Goal: Information Seeking & Learning: Learn about a topic

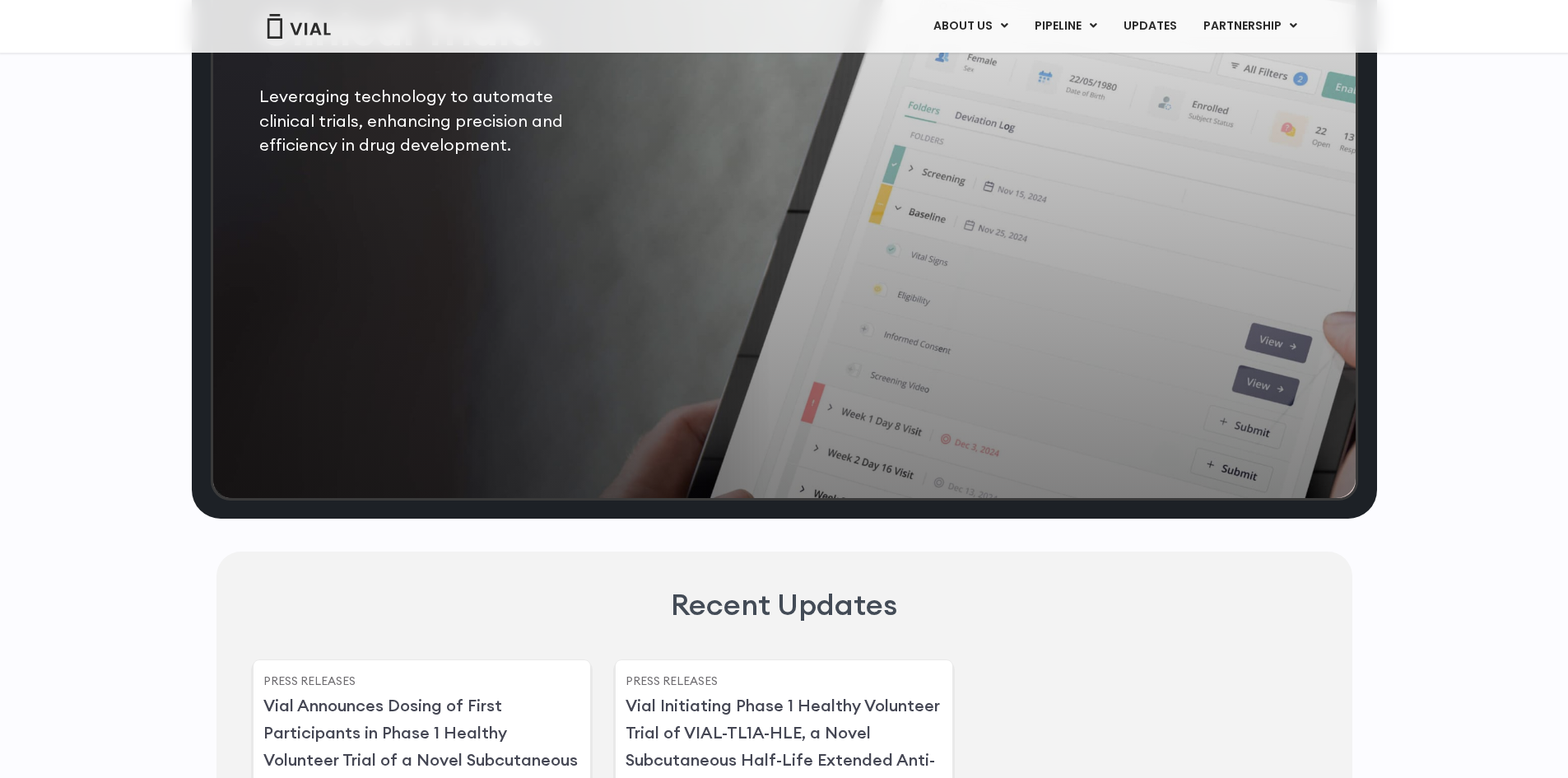
scroll to position [3375, 0]
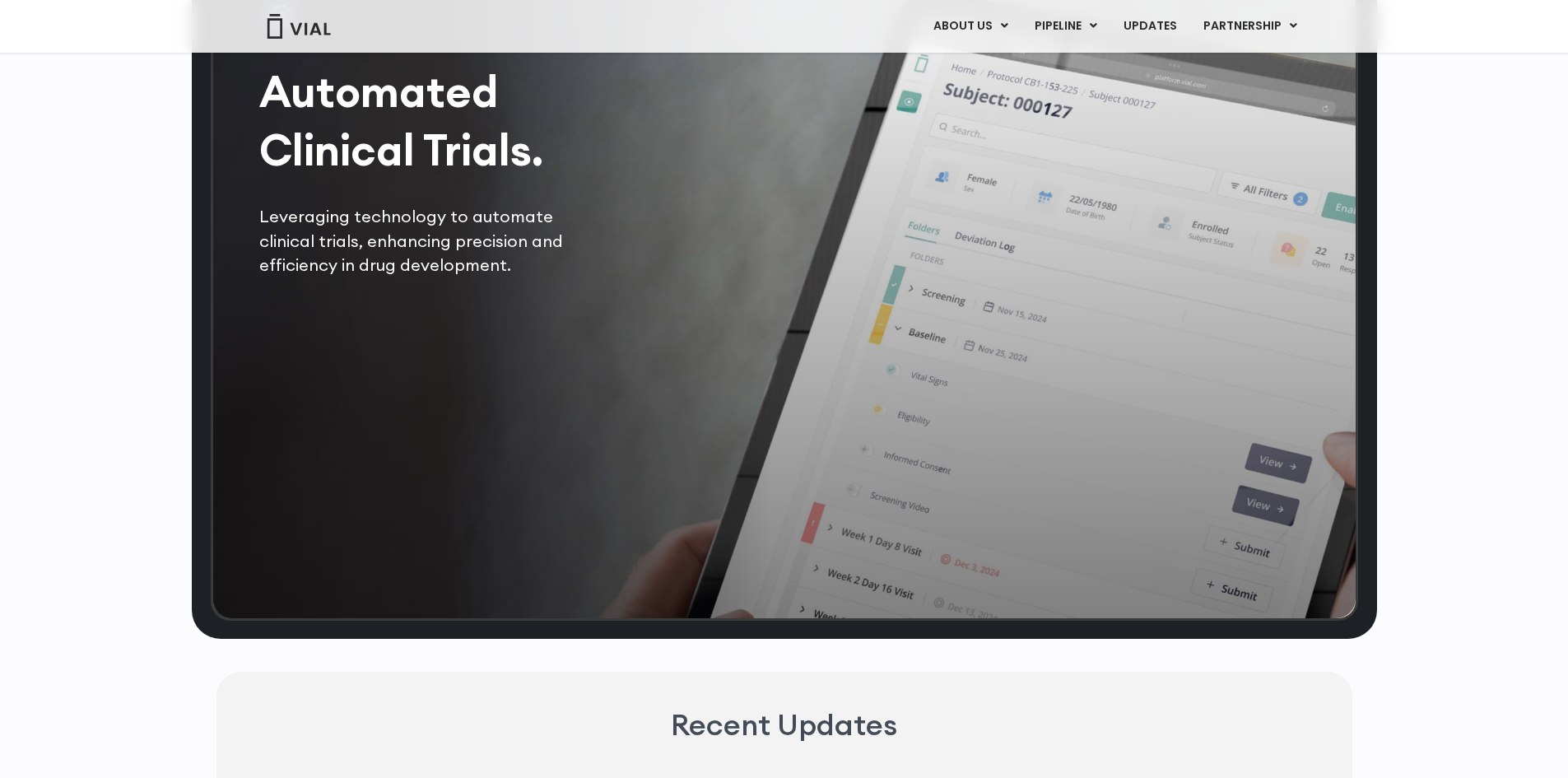
click at [289, 38] on img at bounding box center [282, 16] width 44 height 44
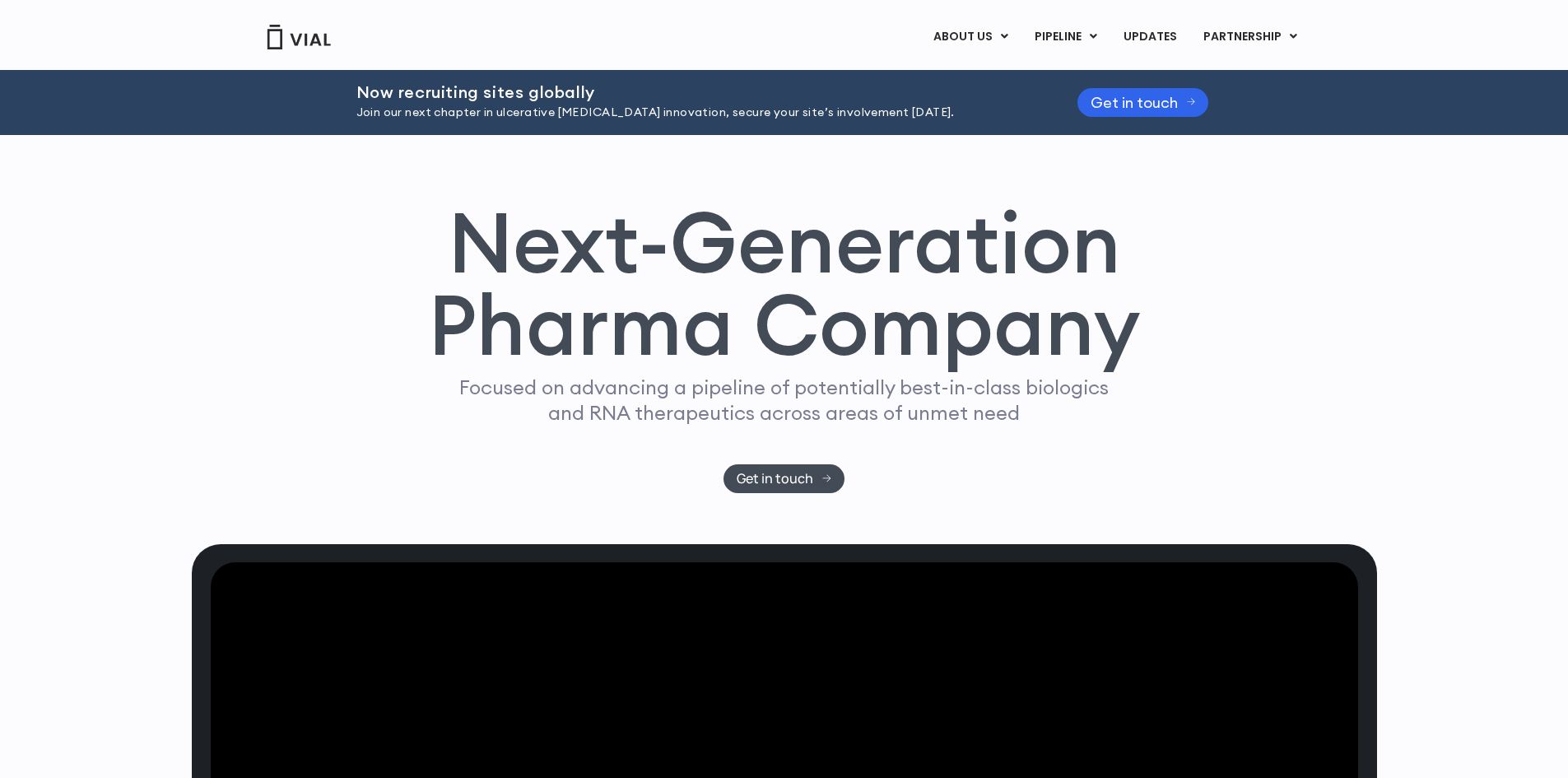
click at [1085, 97] on link "INHBE/ACTIVIN E" at bounding box center [1099, 103] width 144 height 26
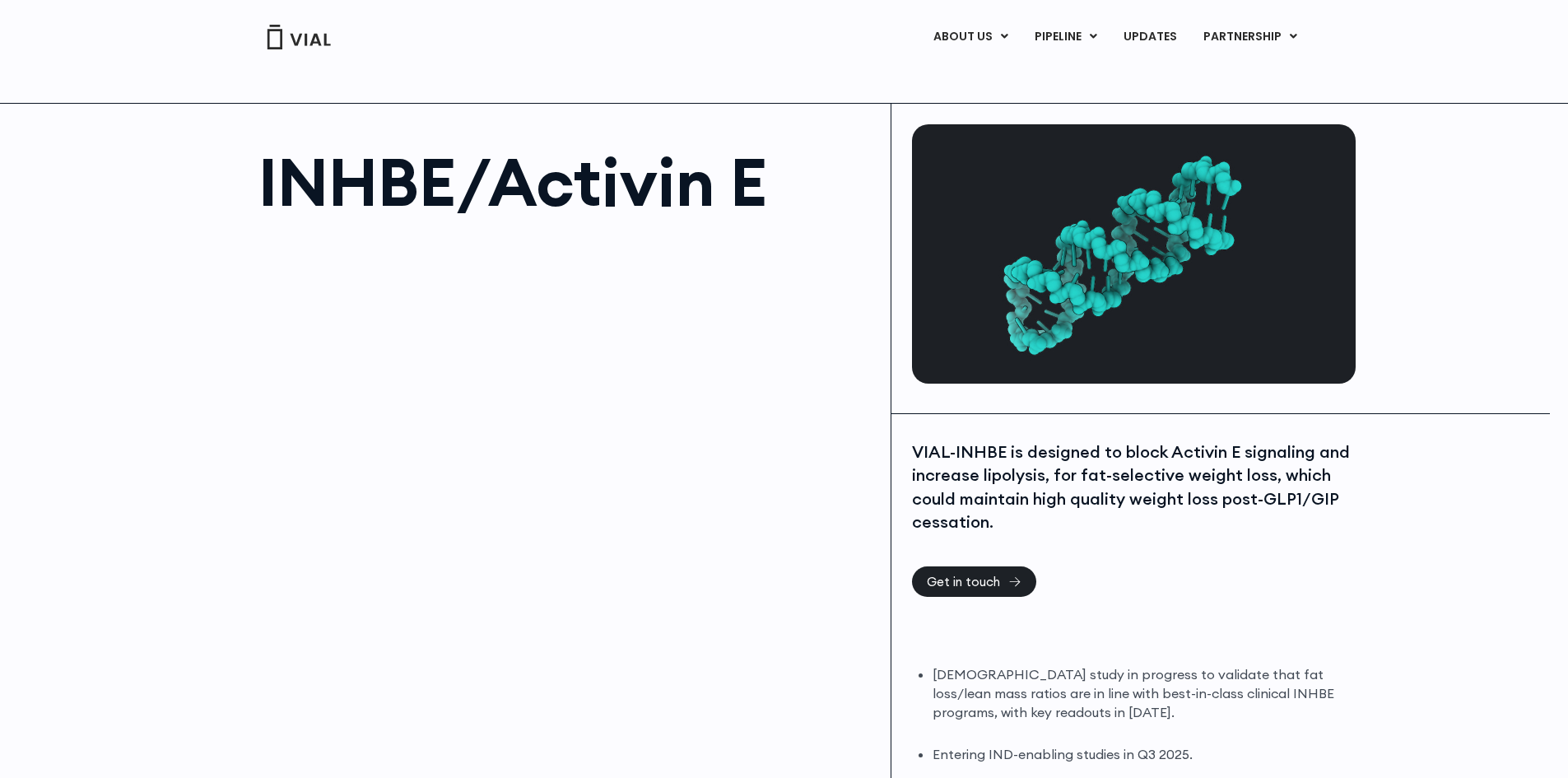
click at [987, 78] on link "ABOUT US" at bounding box center [998, 78] width 144 height 26
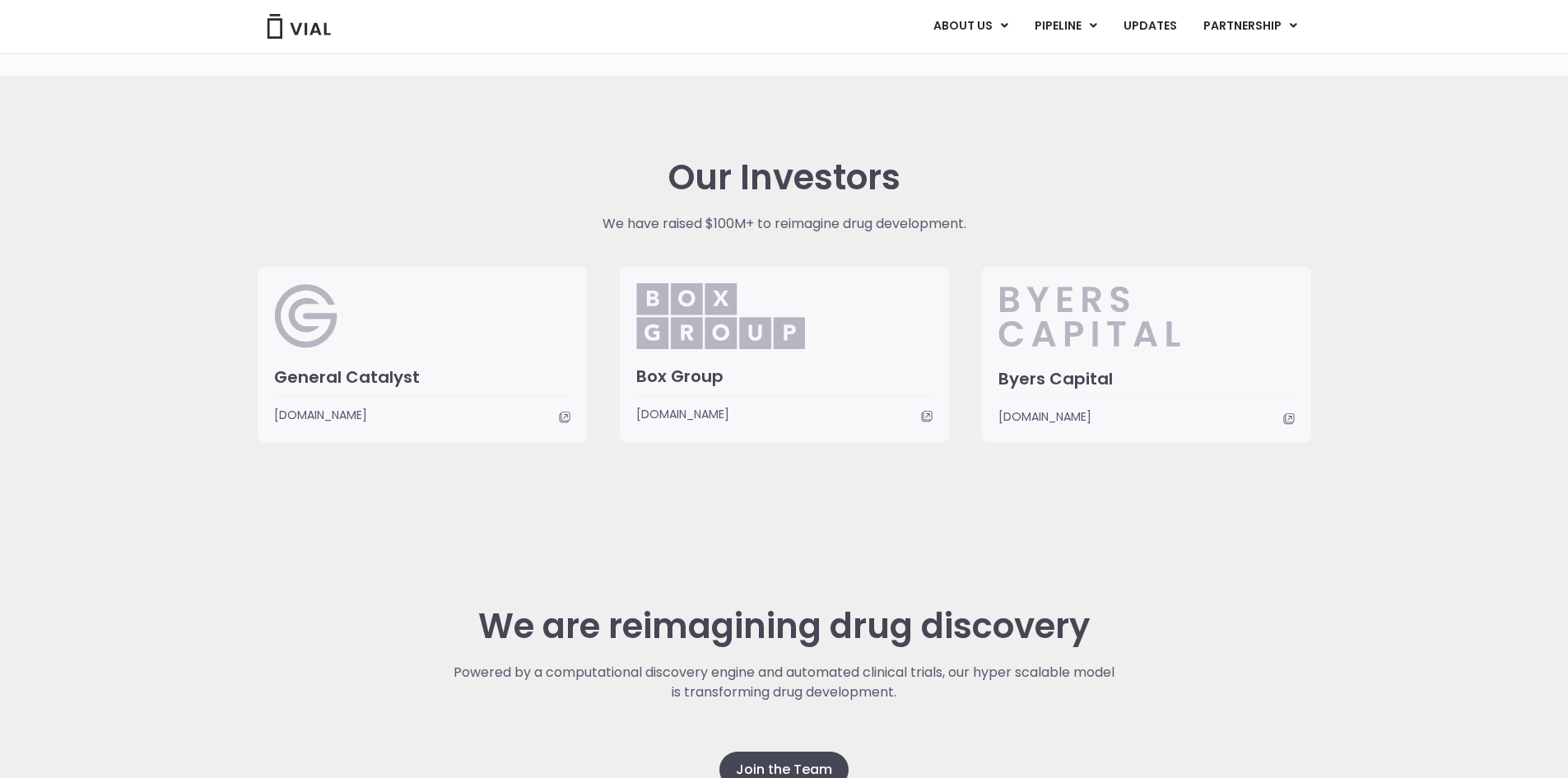
scroll to position [3540, 0]
